Goal: Check status: Check status

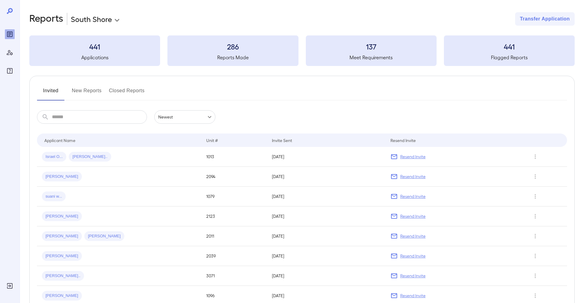
click at [99, 92] on button "New Reports" at bounding box center [87, 93] width 30 height 15
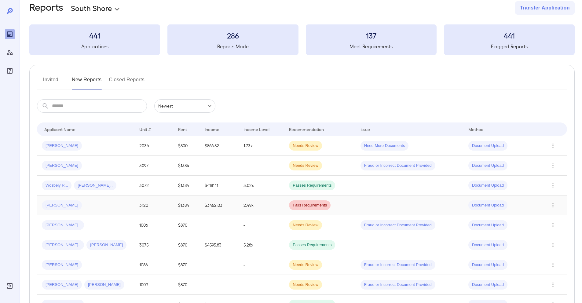
scroll to position [11, 0]
click at [93, 204] on div "Oscar H..." at bounding box center [86, 205] width 88 height 10
